Goal: Find specific page/section: Find specific page/section

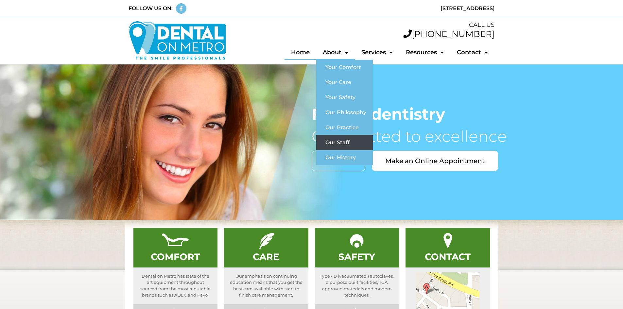
click at [342, 139] on link "Our Staff" at bounding box center [344, 142] width 57 height 15
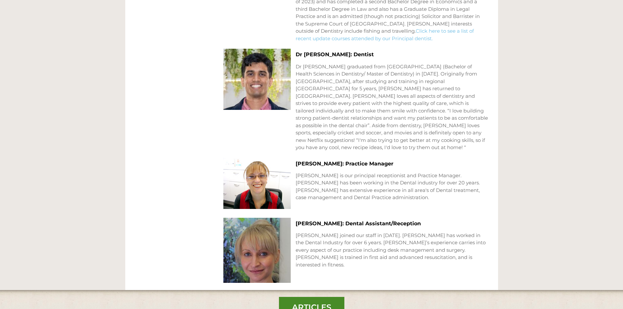
scroll to position [565, 0]
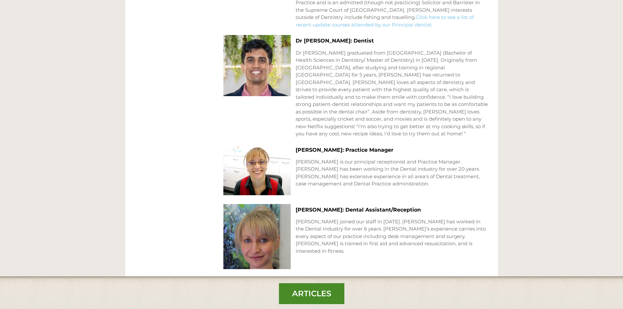
click at [305, 147] on h3 "[PERSON_NAME]: Practice Manager" at bounding box center [392, 150] width 193 height 6
copy h3 "[PERSON_NAME]"
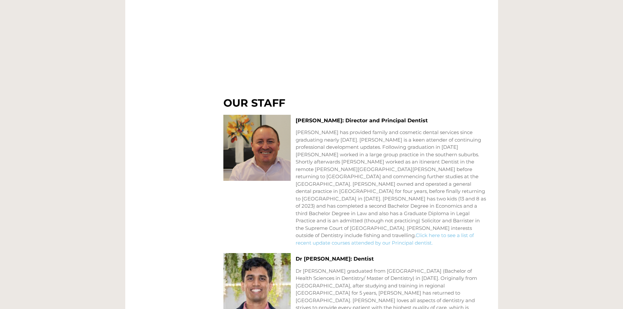
scroll to position [511, 0]
